Goal: Submit feedback/report problem: Submit feedback/report problem

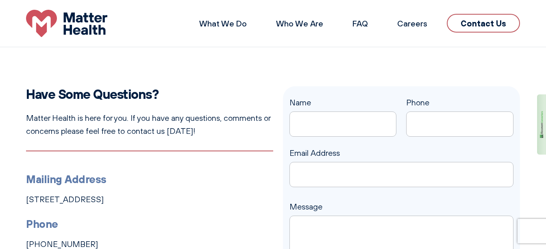
click at [329, 128] on input "Name" at bounding box center [342, 123] width 107 height 25
type input "[PERSON_NAME]"
type input "4236674889"
type input "[EMAIL_ADDRESS][DOMAIN_NAME]"
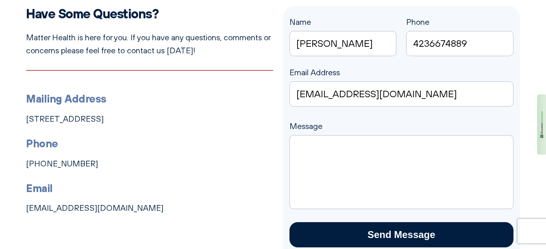
scroll to position [81, 0]
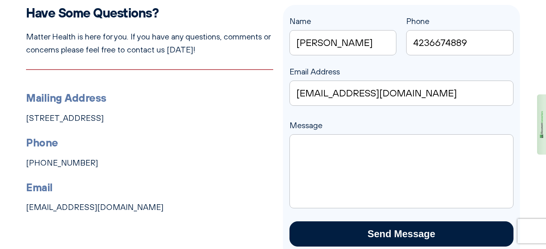
click at [364, 139] on textarea "Message" at bounding box center [401, 171] width 224 height 74
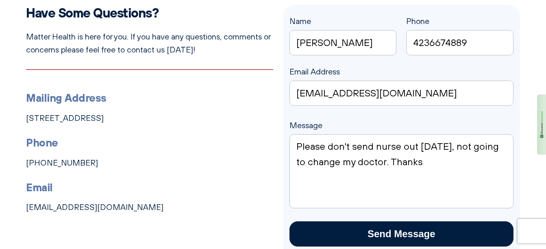
type textarea "Please don't send nurse out [DATE], not going to change my doctor. Thanks"
click at [221, 191] on h3 "Email" at bounding box center [149, 187] width 247 height 17
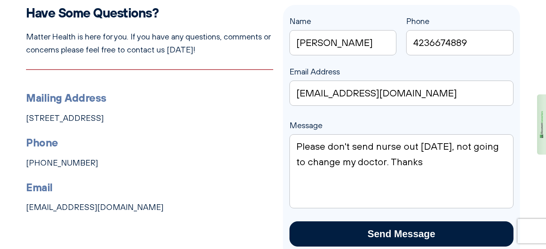
click at [221, 191] on h3 "Email" at bounding box center [149, 187] width 247 height 17
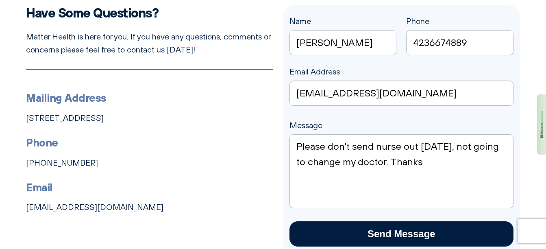
click at [221, 191] on h3 "Email" at bounding box center [149, 187] width 247 height 17
click at [429, 236] on input "Send Message" at bounding box center [401, 233] width 224 height 25
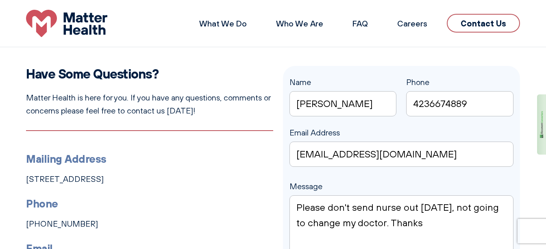
scroll to position [0, 0]
